Goal: Complete application form: Complete application form

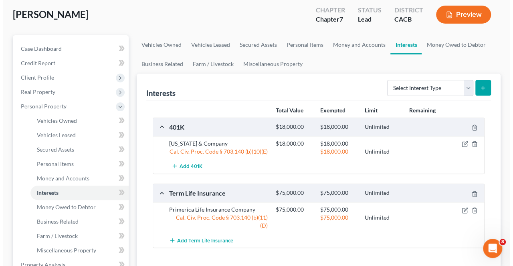
scroll to position [56, 0]
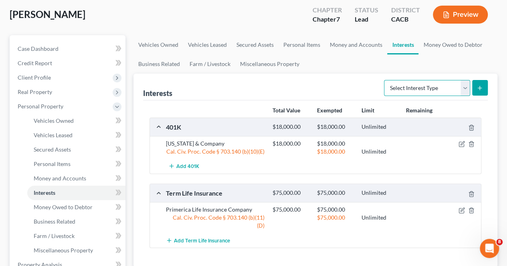
click at [469, 88] on select "Select Interest Type 401K Annuity Bond Education IRA Government Bond Government…" at bounding box center [427, 88] width 86 height 16
select select "whole_life_insurance"
click at [385, 80] on select "Select Interest Type 401K Annuity Bond Education IRA Government Bond Government…" at bounding box center [427, 88] width 86 height 16
click at [479, 82] on button "submit" at bounding box center [480, 88] width 16 height 16
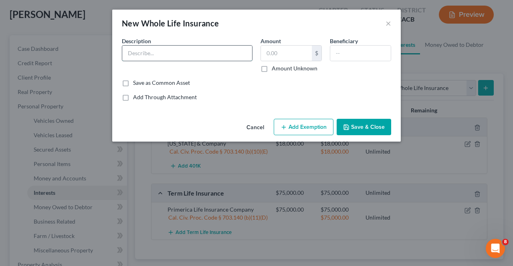
click at [174, 53] on input "text" at bounding box center [187, 53] width 130 height 15
type input "Primerica Life Insurance Company"
click at [272, 54] on input "text" at bounding box center [286, 53] width 51 height 15
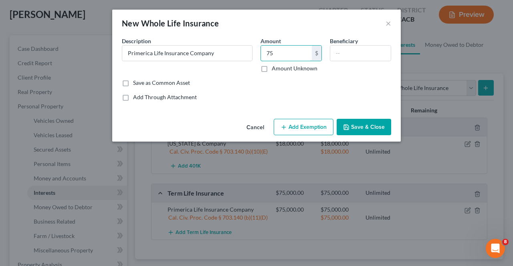
type input "7"
type input "0"
type input "1,000"
click at [366, 54] on input "text" at bounding box center [360, 53] width 60 height 15
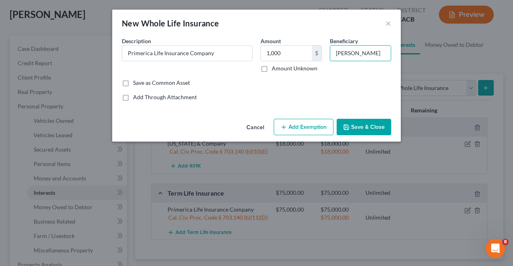
type input "[PERSON_NAME]"
click at [302, 137] on div "Cancel Add Exemption Save & Close" at bounding box center [256, 129] width 288 height 26
click at [292, 131] on button "Add Exemption" at bounding box center [304, 127] width 60 height 17
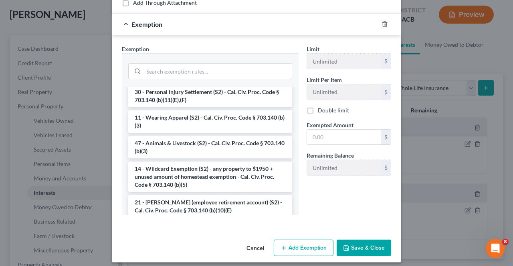
scroll to position [423, 0]
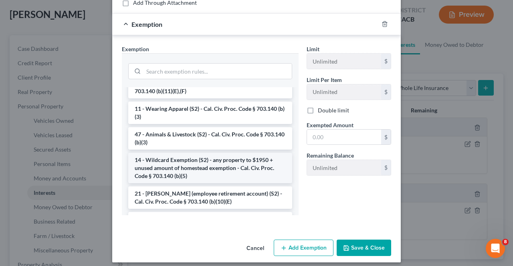
click at [221, 183] on li "14 - Wildcard Exemption (S2) - any property to $1950 + unused amount of homeste…" at bounding box center [210, 168] width 164 height 30
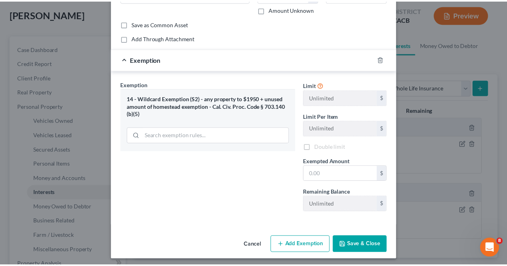
scroll to position [60, 0]
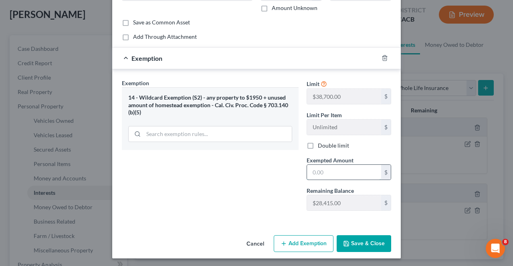
click at [335, 171] on input "text" at bounding box center [344, 172] width 74 height 15
type input "1,000"
click at [364, 243] on button "Save & Close" at bounding box center [364, 244] width 54 height 17
